Goal: Task Accomplishment & Management: Manage account settings

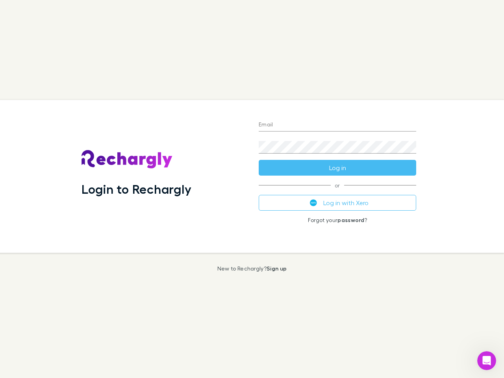
click at [252, 189] on div "Login to Rechargly" at bounding box center [163, 176] width 177 height 153
click at [337, 125] on input "Email" at bounding box center [336, 125] width 157 height 13
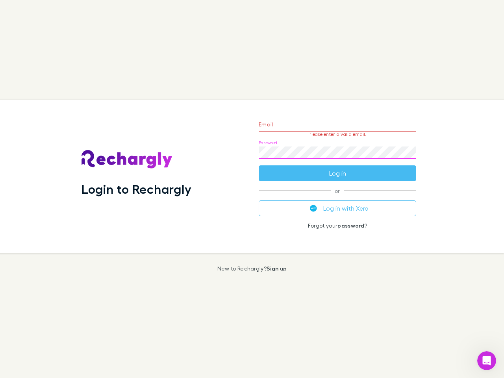
click at [337, 168] on form "Email Please enter a valid email. Password Log in" at bounding box center [336, 147] width 157 height 68
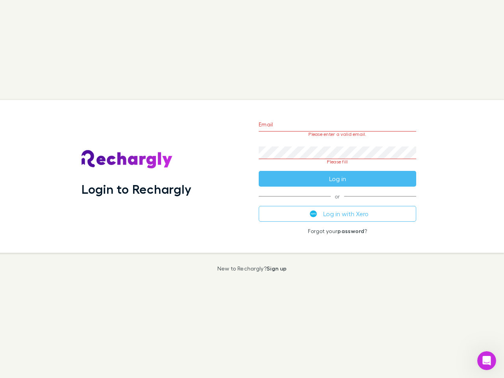
click at [337, 203] on div "Email Please enter a valid email. Password Please fill Log in or Log in with Xe…" at bounding box center [337, 176] width 170 height 153
click at [486, 360] on icon "Open Intercom Messenger" at bounding box center [486, 360] width 13 height 13
